Goal: Task Accomplishment & Management: Complete application form

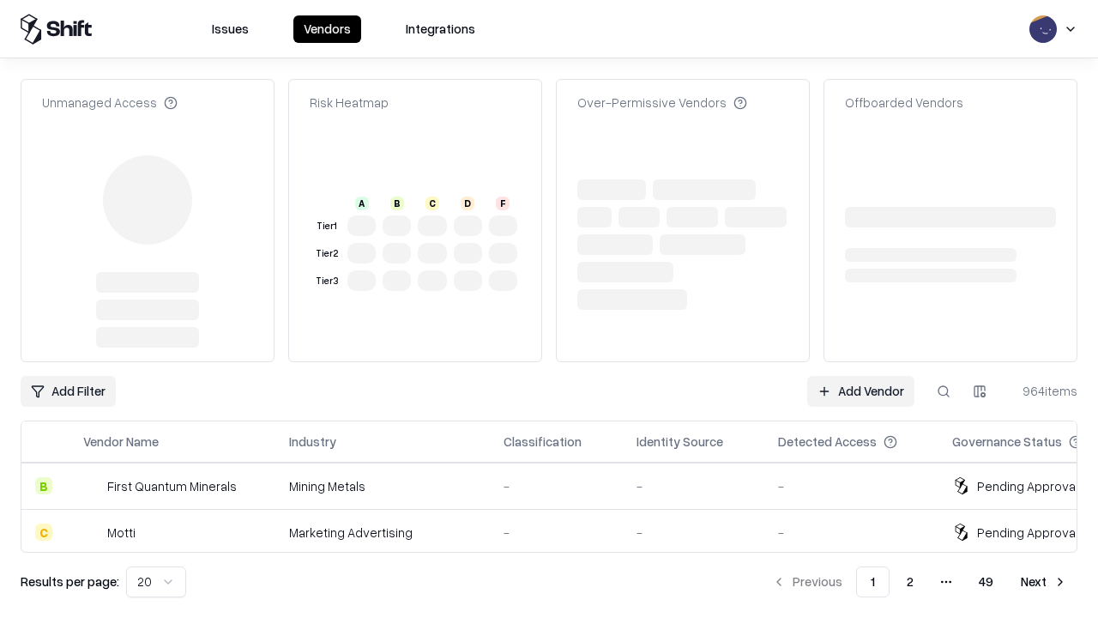
click at [861, 376] on link "Add Vendor" at bounding box center [860, 391] width 107 height 31
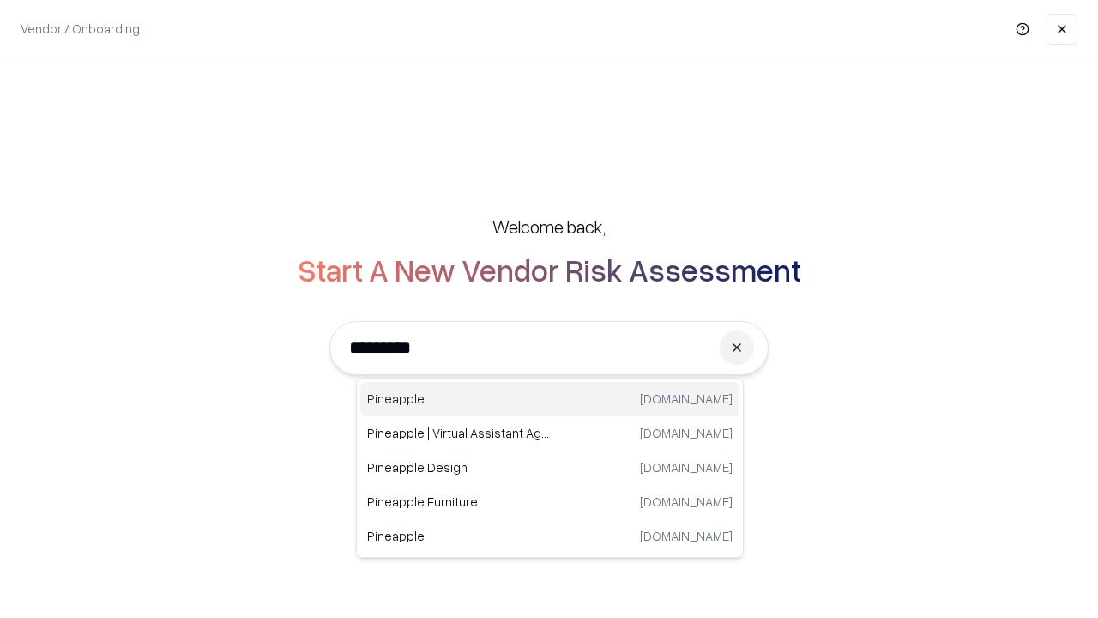
click at [550, 399] on div "Pineapple [DOMAIN_NAME]" at bounding box center [549, 399] width 379 height 34
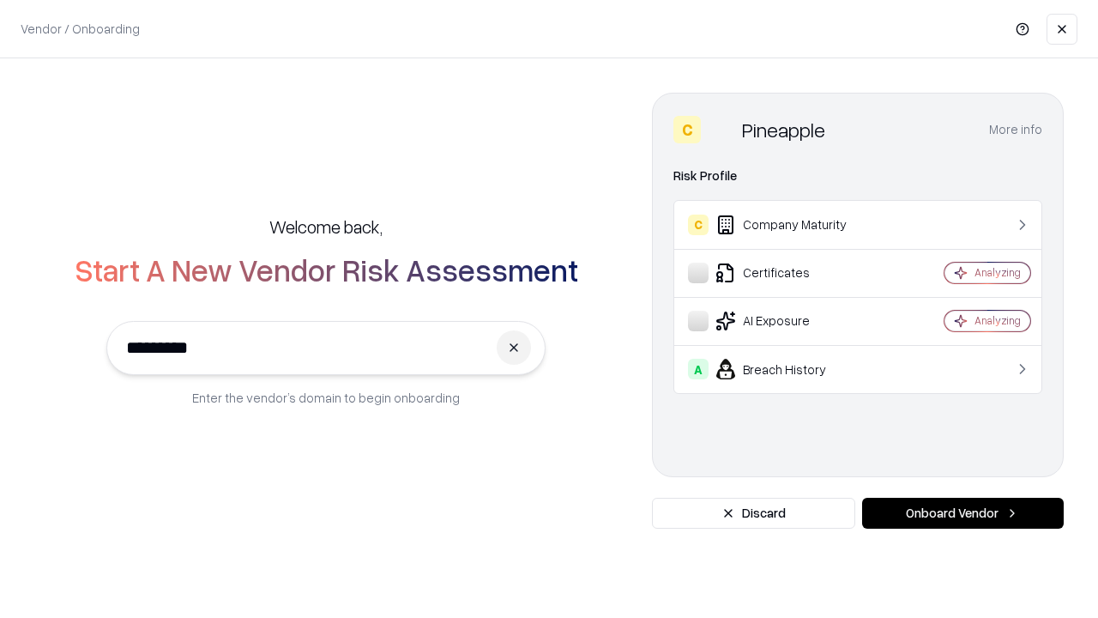
type input "*********"
click at [963, 513] on button "Onboard Vendor" at bounding box center [963, 513] width 202 height 31
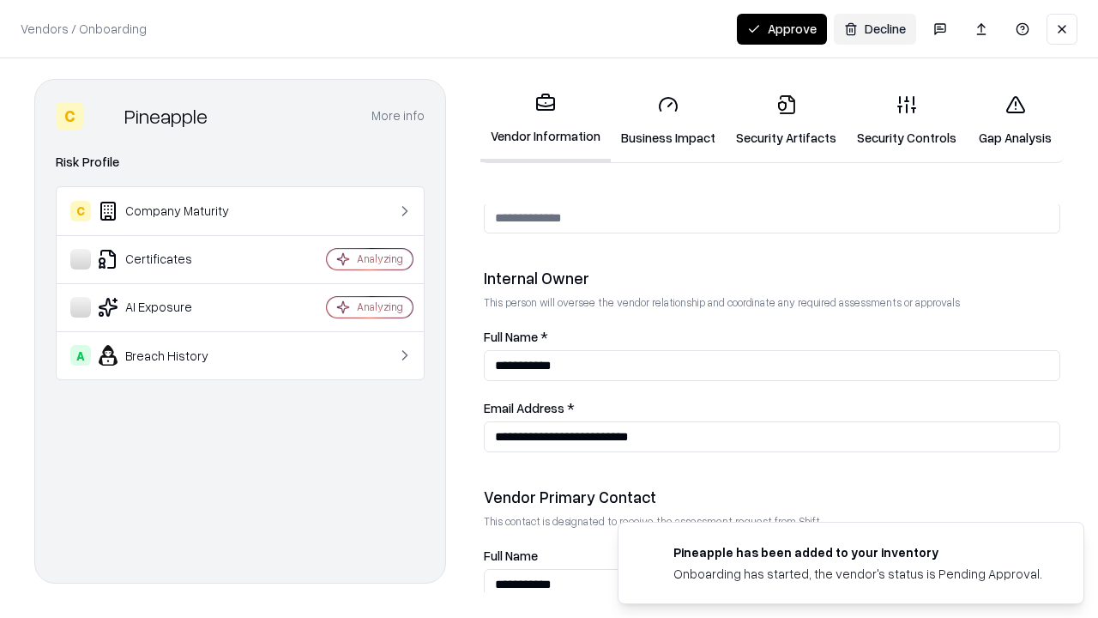
scroll to position [889, 0]
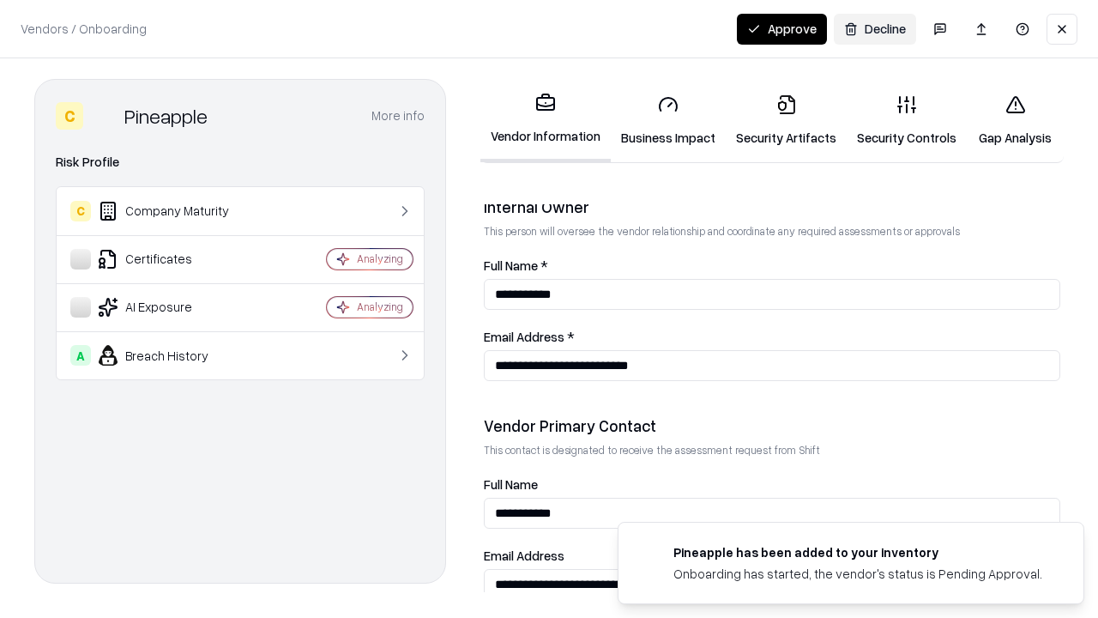
click at [668, 120] on link "Business Impact" at bounding box center [668, 121] width 115 height 80
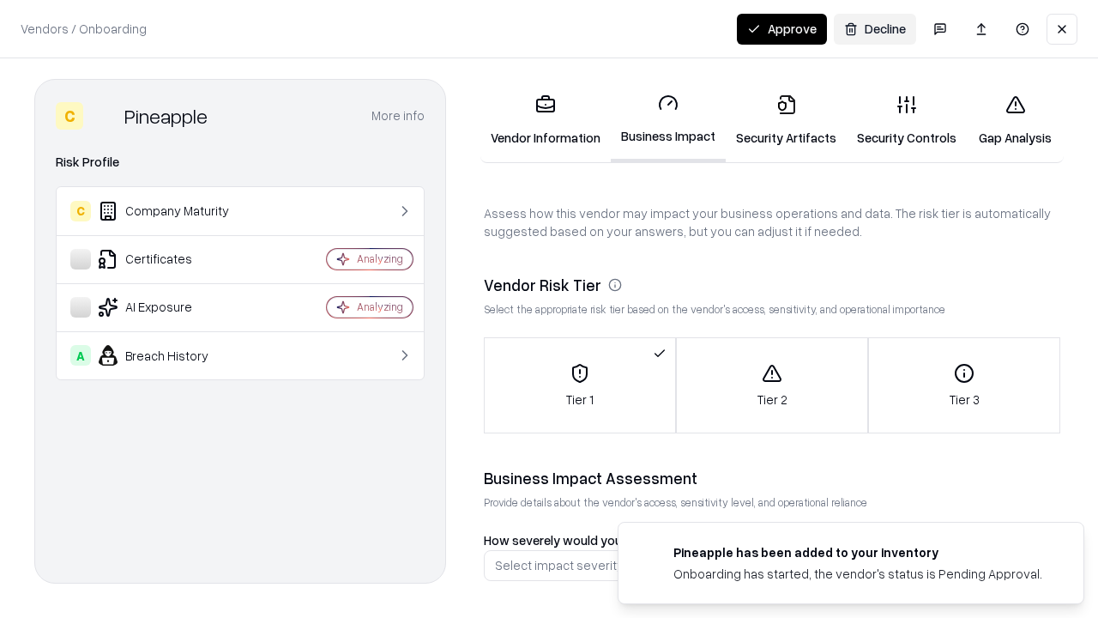
click at [786, 120] on link "Security Artifacts" at bounding box center [786, 121] width 121 height 80
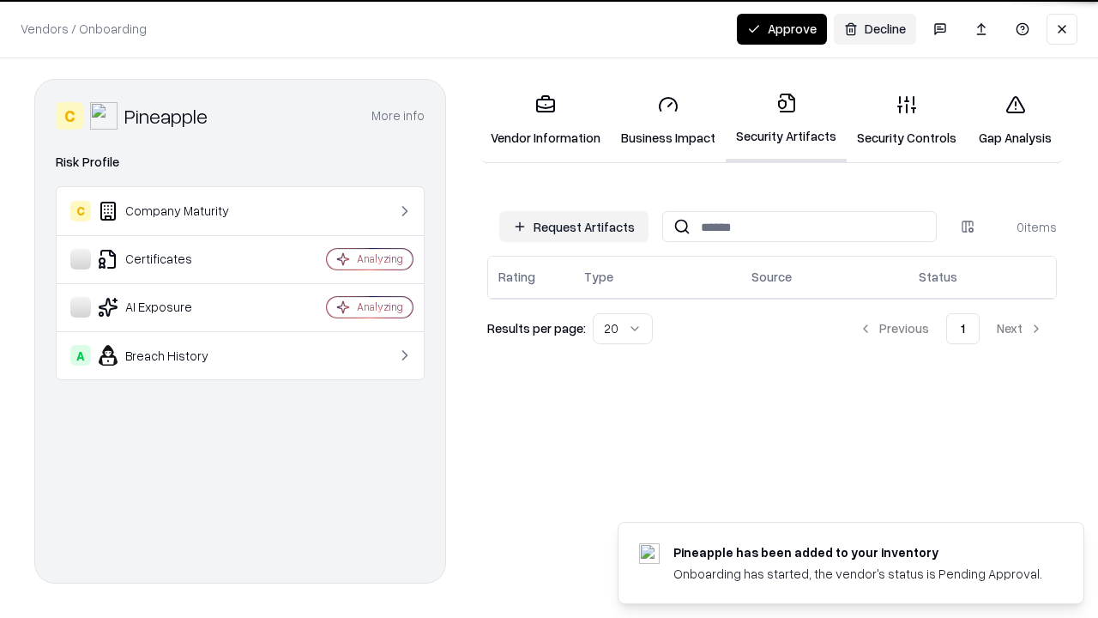
click at [574, 225] on button "Request Artifacts" at bounding box center [573, 226] width 149 height 31
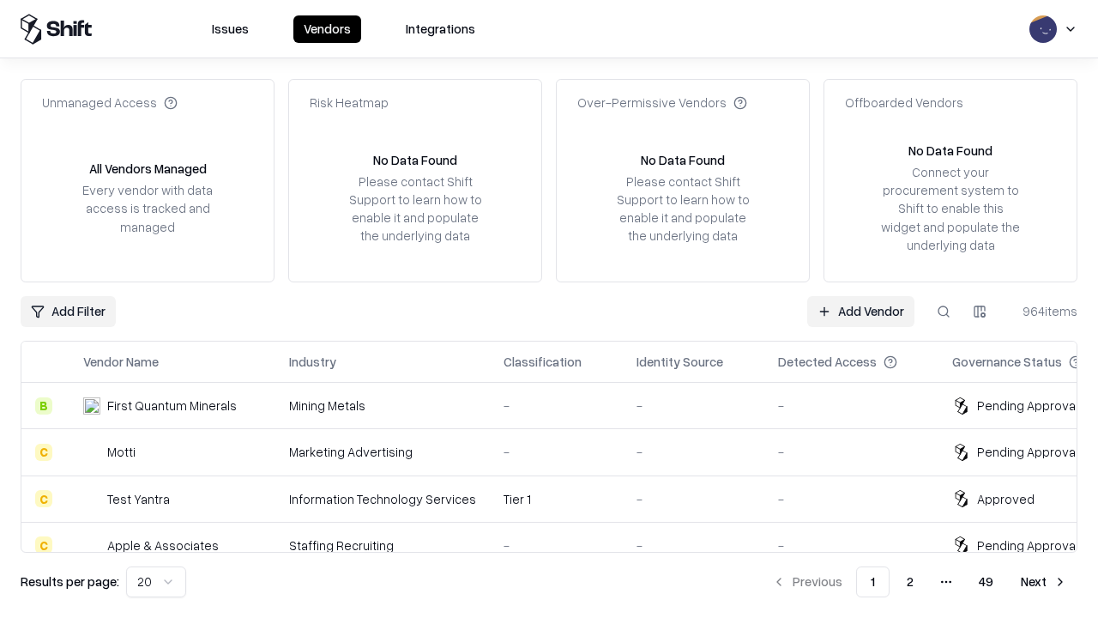
click at [861, 311] on link "Add Vendor" at bounding box center [860, 311] width 107 height 31
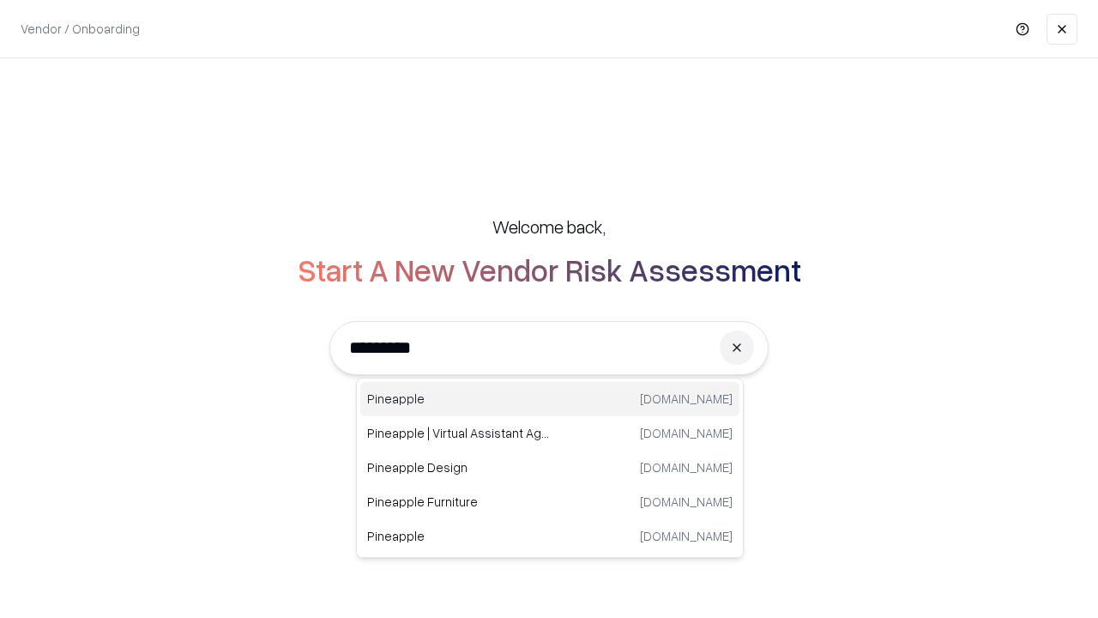
click at [550, 399] on div "Pineapple [DOMAIN_NAME]" at bounding box center [549, 399] width 379 height 34
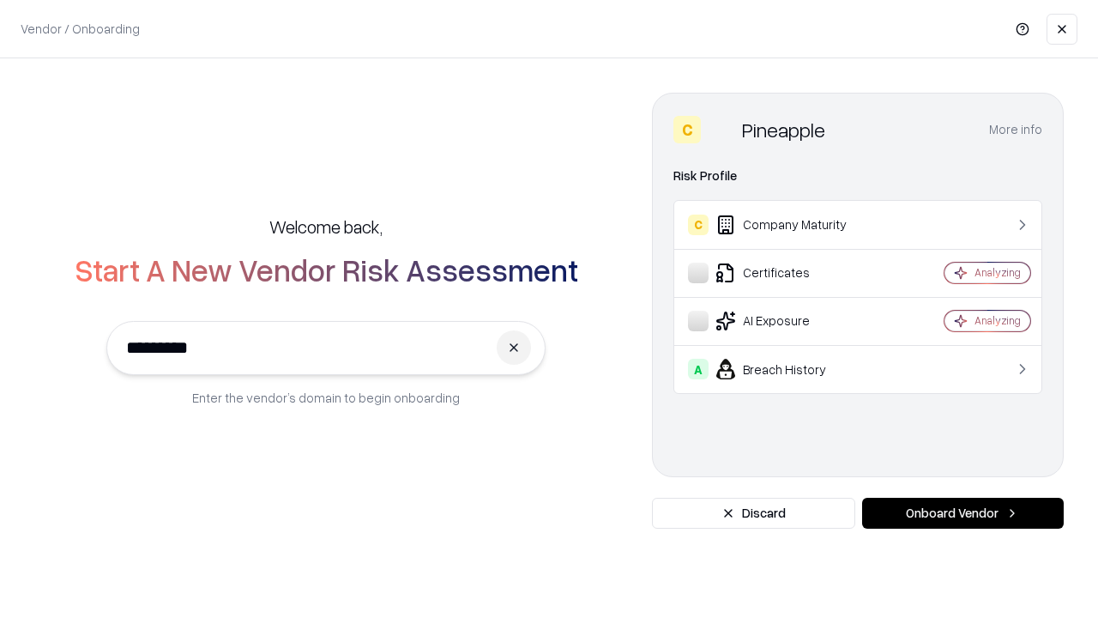
type input "*********"
click at [963, 513] on button "Onboard Vendor" at bounding box center [963, 513] width 202 height 31
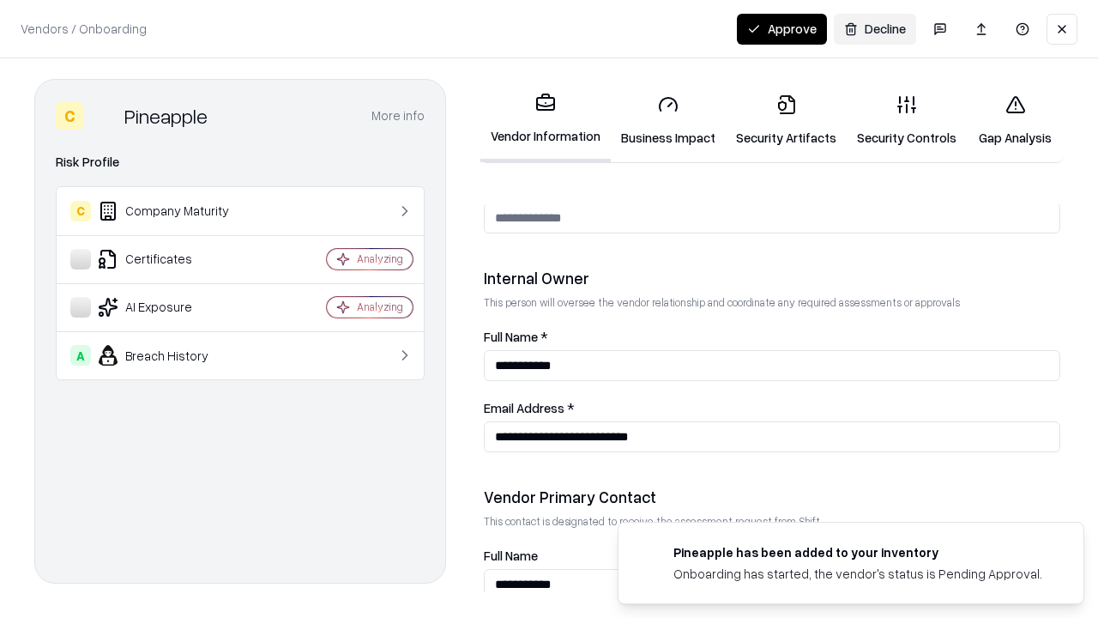
scroll to position [889, 0]
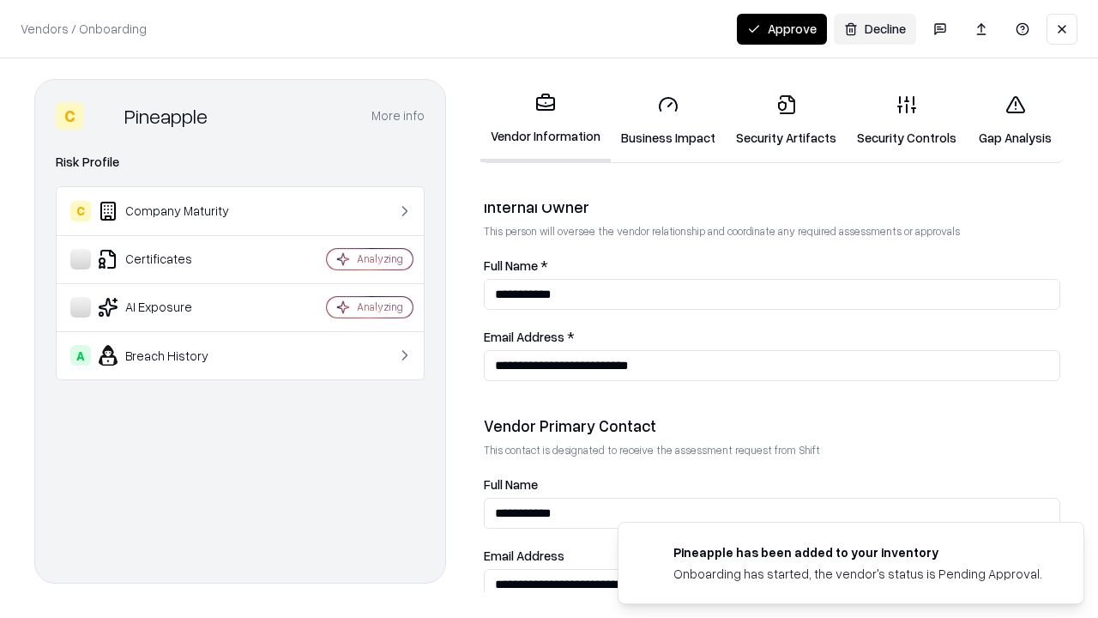
click at [782, 28] on button "Approve" at bounding box center [782, 29] width 90 height 31
